Goal: Transaction & Acquisition: Purchase product/service

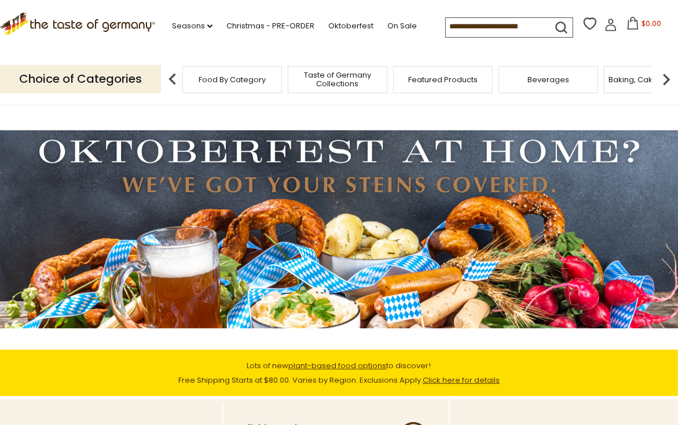
click at [503, 25] on input at bounding box center [495, 26] width 98 height 16
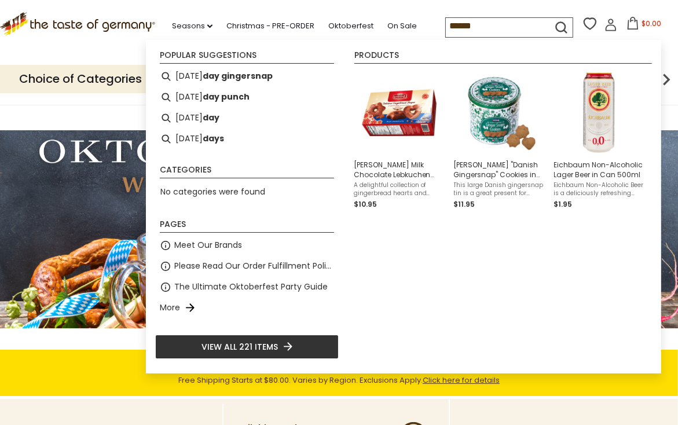
type input "*******"
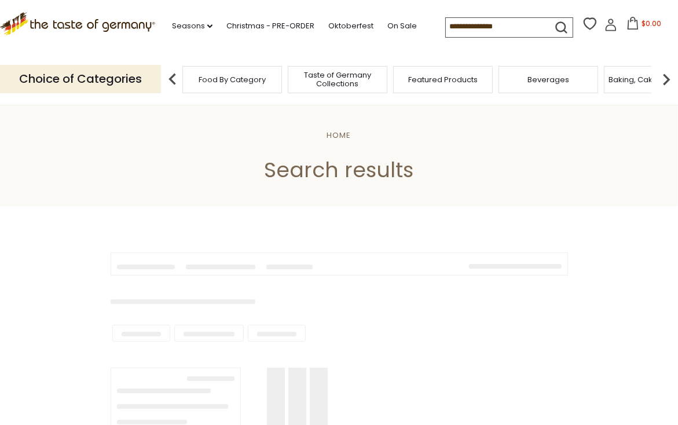
type input "*******"
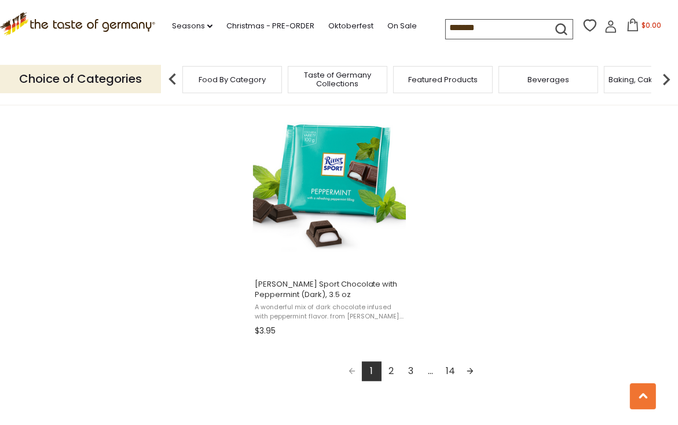
scroll to position [1969, 0]
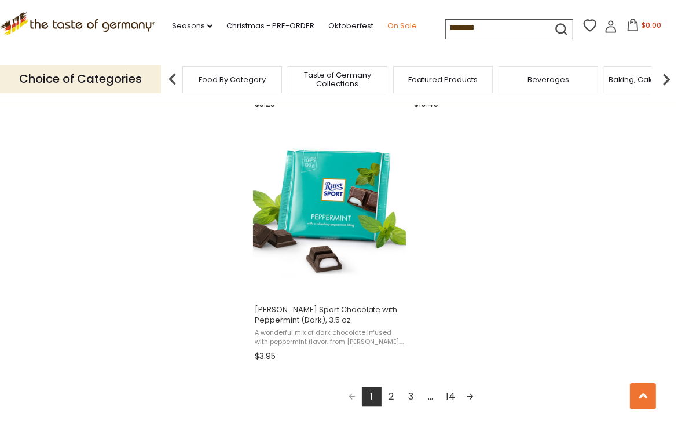
drag, startPoint x: 509, startPoint y: 25, endPoint x: 388, endPoint y: 25, distance: 121.1
click at [388, 25] on div ".st0{fill:#EDD300;} .st1{fill:#D33E21;} .st0{fill:#EDD300;} .st1{fill:#D33E21;}…" at bounding box center [339, 26] width 678 height 53
click at [220, 83] on span "Food By Category" at bounding box center [232, 79] width 67 height 9
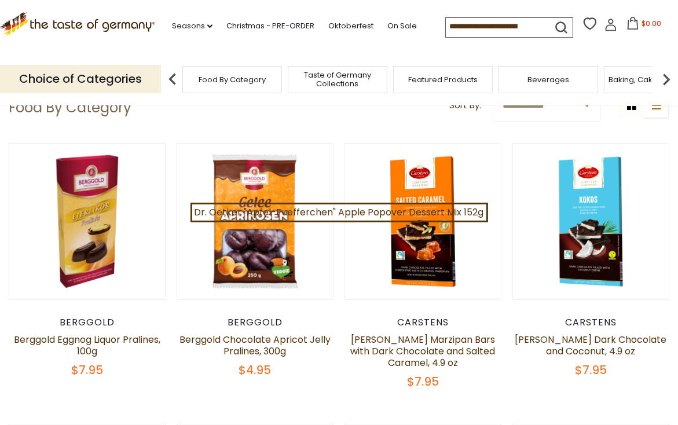
scroll to position [116, 0]
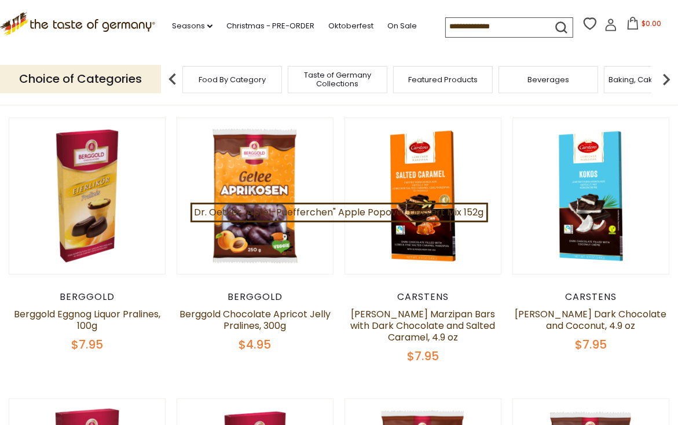
click at [136, 78] on p "Choice of Categories" at bounding box center [80, 79] width 161 height 28
click at [171, 77] on img at bounding box center [172, 79] width 23 height 23
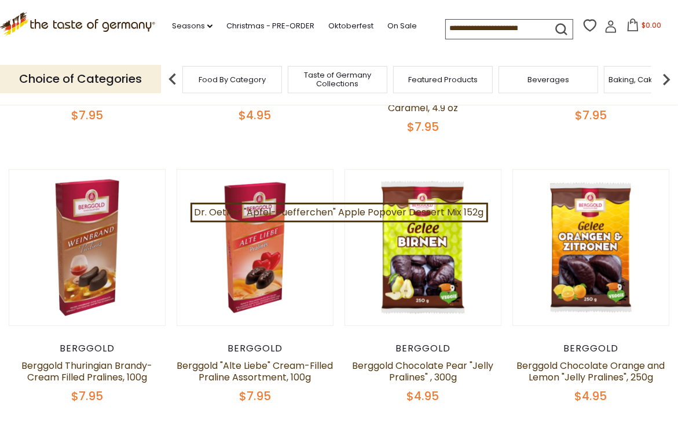
scroll to position [348, 0]
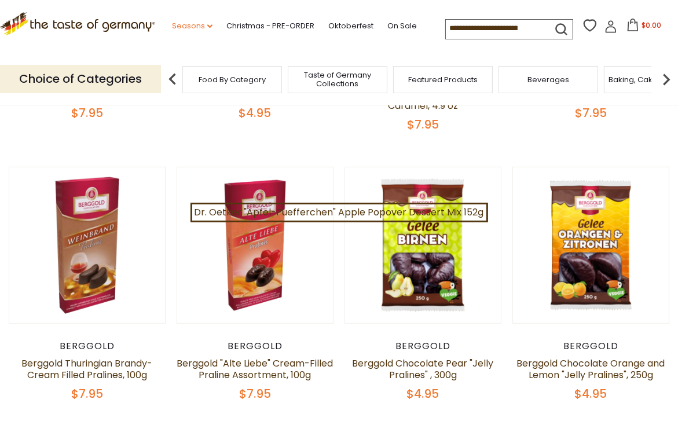
click at [199, 24] on link "Seasons dropdown_arrow" at bounding box center [192, 26] width 41 height 13
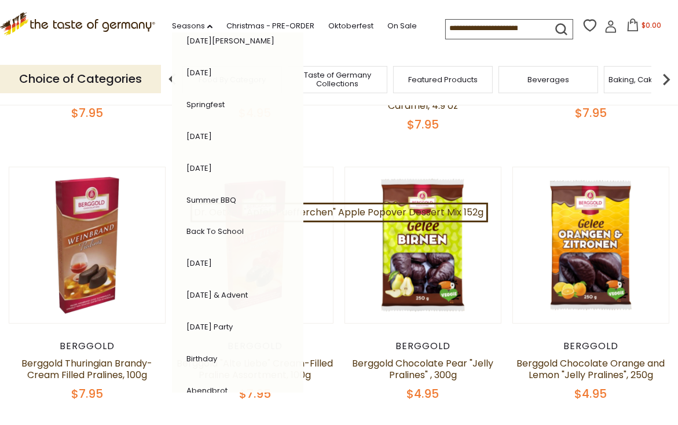
scroll to position [228, 0]
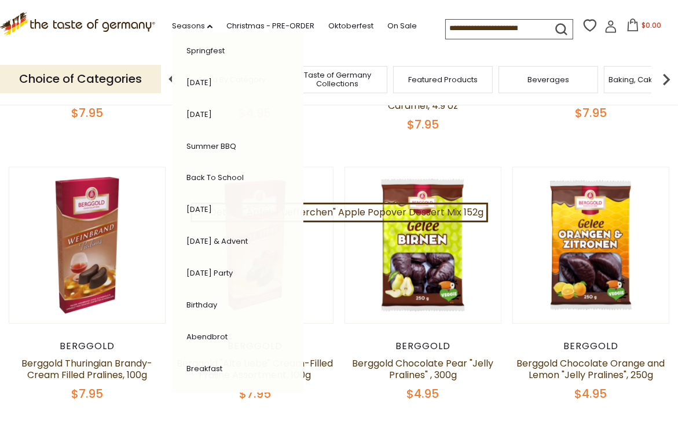
click at [213, 237] on link "[DATE] & Advent" at bounding box center [217, 241] width 61 height 11
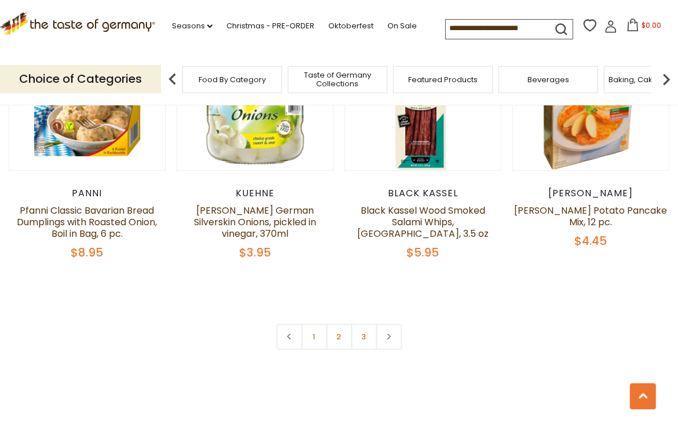
scroll to position [2664, 0]
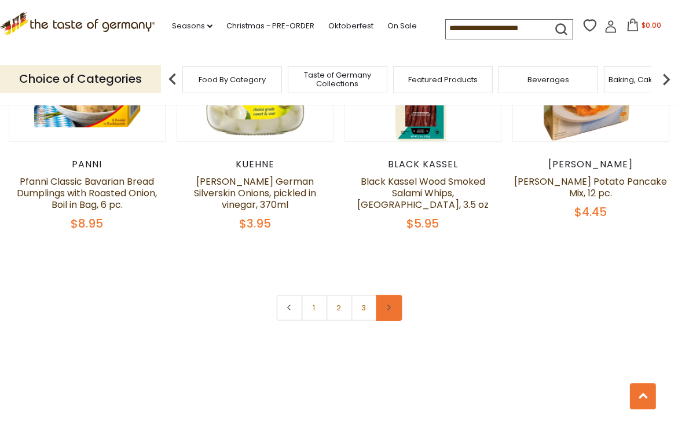
click at [393, 295] on link at bounding box center [389, 308] width 26 height 26
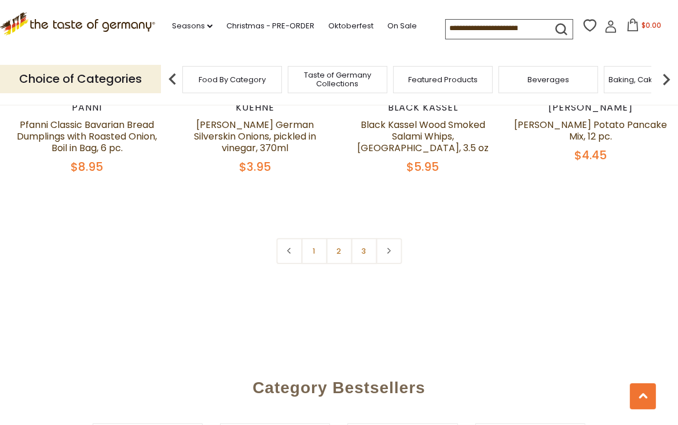
scroll to position [2722, 0]
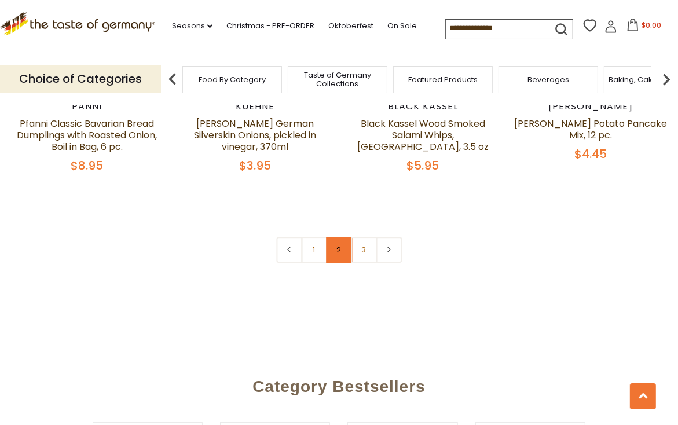
click at [336, 237] on link "2" at bounding box center [339, 250] width 26 height 26
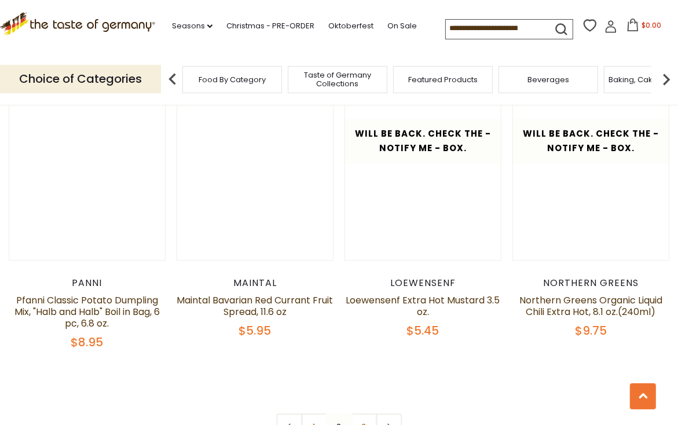
scroll to position [2551, 0]
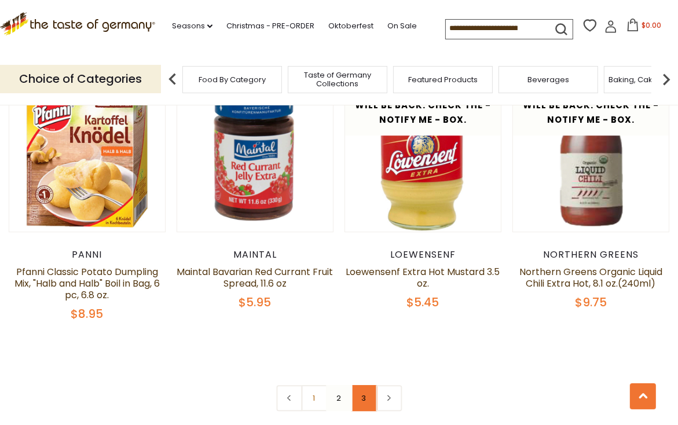
click at [365, 385] on link "3" at bounding box center [364, 398] width 26 height 26
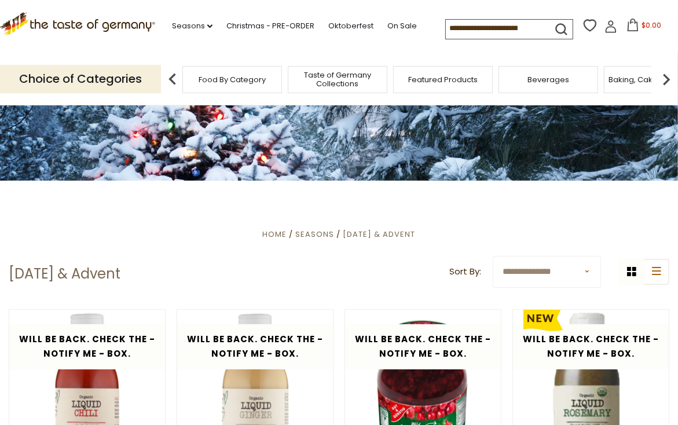
scroll to position [0, 0]
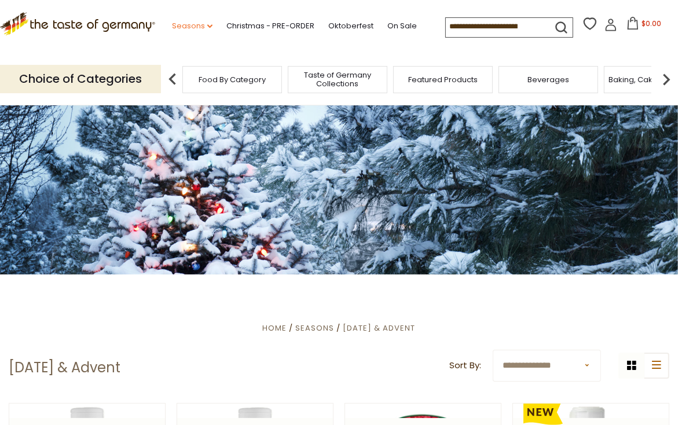
click at [172, 26] on link "Seasons dropdown_arrow" at bounding box center [192, 26] width 41 height 13
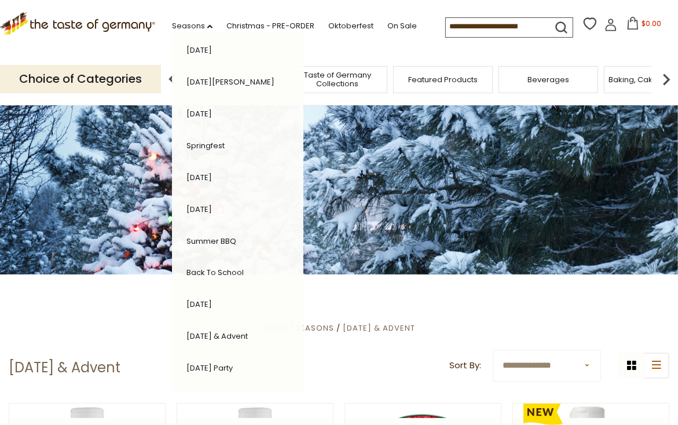
scroll to position [228, 0]
click at [206, 211] on li "[DATE]" at bounding box center [231, 209] width 100 height 23
click at [206, 209] on link "[DATE]" at bounding box center [199, 209] width 25 height 11
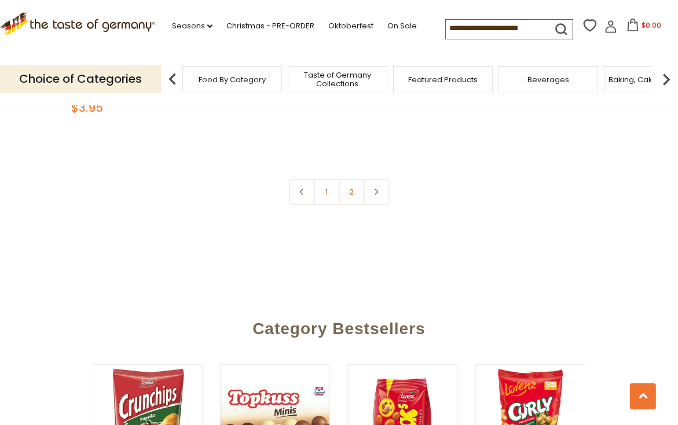
scroll to position [2780, 0]
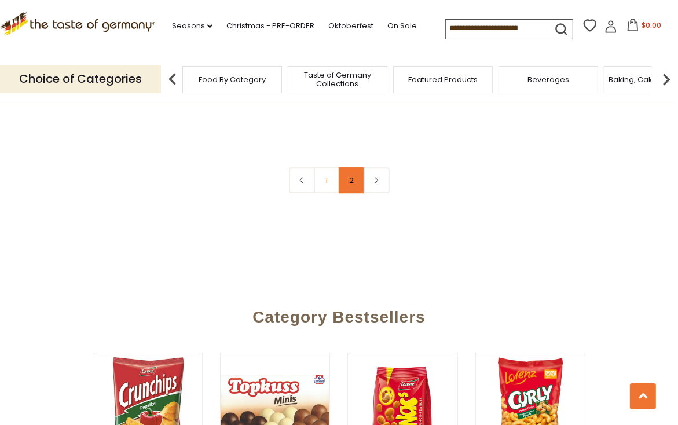
click at [354, 167] on link "2" at bounding box center [352, 180] width 26 height 26
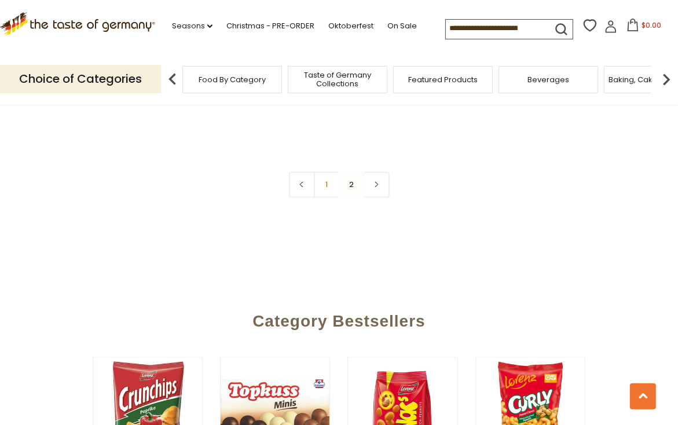
scroll to position [1682, 0]
